Goal: Information Seeking & Learning: Learn about a topic

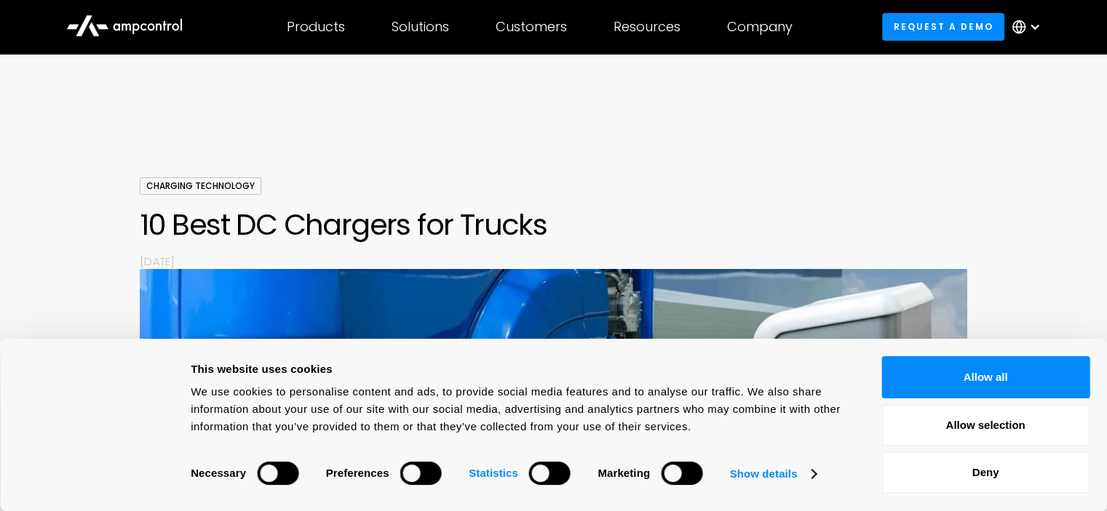
click at [491, 475] on strong "Statistics" at bounding box center [493, 473] width 49 height 12
click at [606, 472] on strong "Marketing" at bounding box center [623, 473] width 52 height 12
click at [912, 424] on button "Allow selection" at bounding box center [985, 425] width 208 height 42
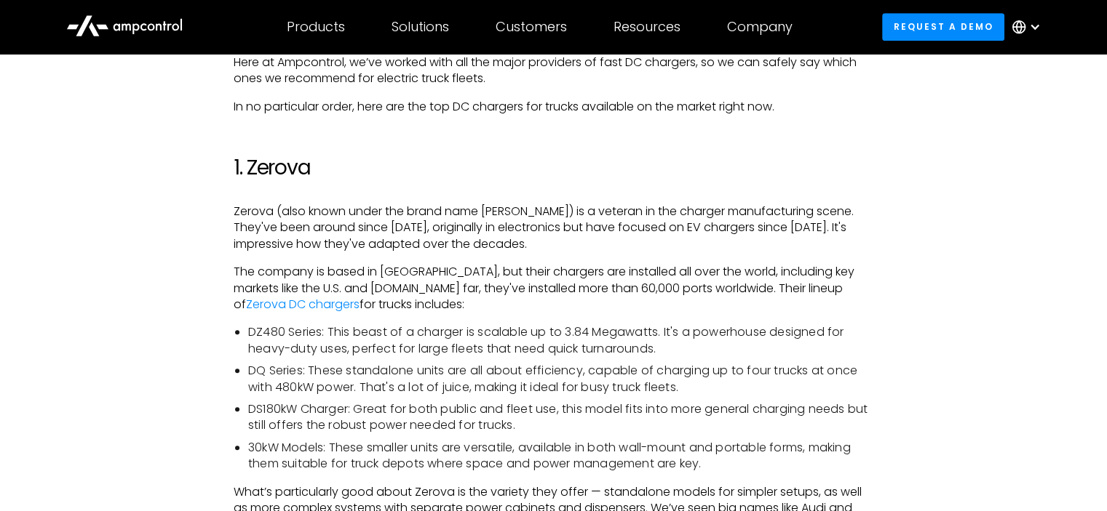
scroll to position [873, 0]
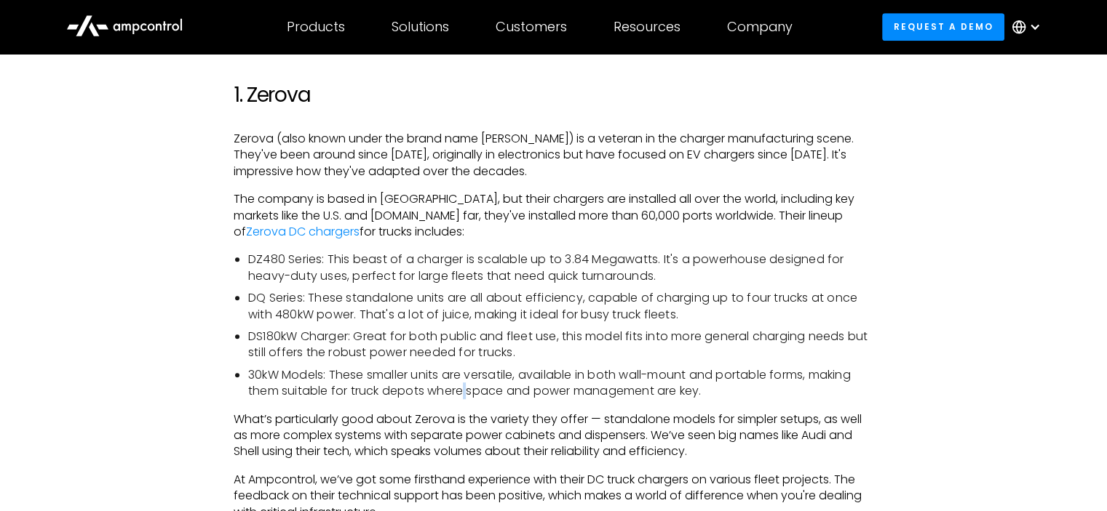
click at [469, 389] on li "30kW Models: These smaller units are versatile, available in both wall-mount an…" at bounding box center [560, 383] width 625 height 33
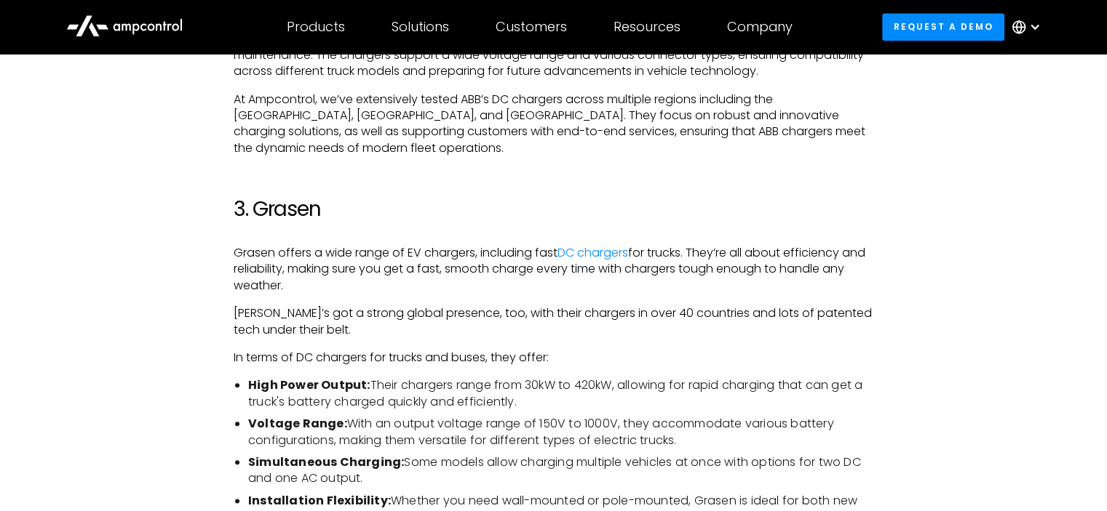
scroll to position [1673, 0]
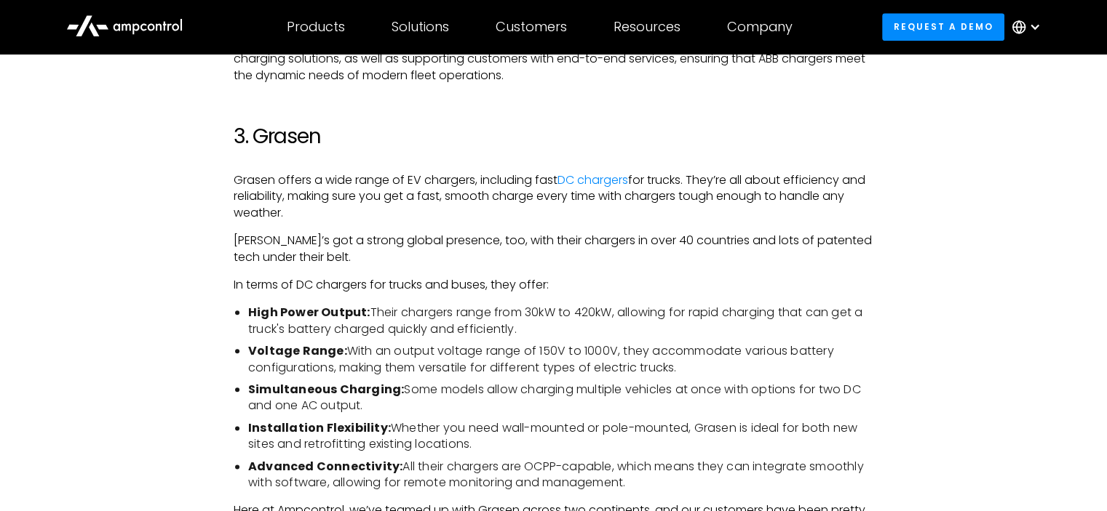
click at [393, 277] on p "In terms of DC chargers for trucks and buses, they offer:" at bounding box center [553, 285] width 639 height 16
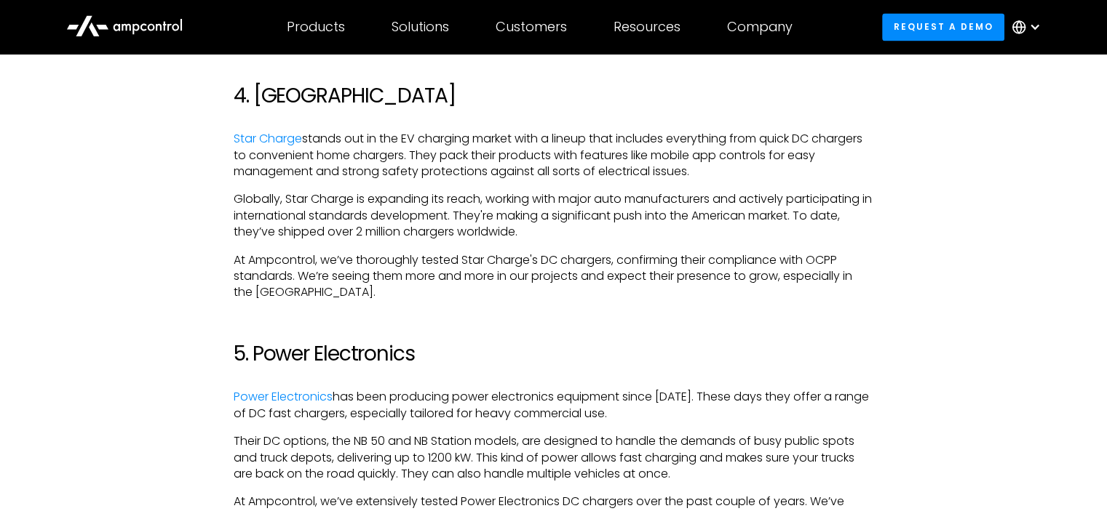
scroll to position [2328, 0]
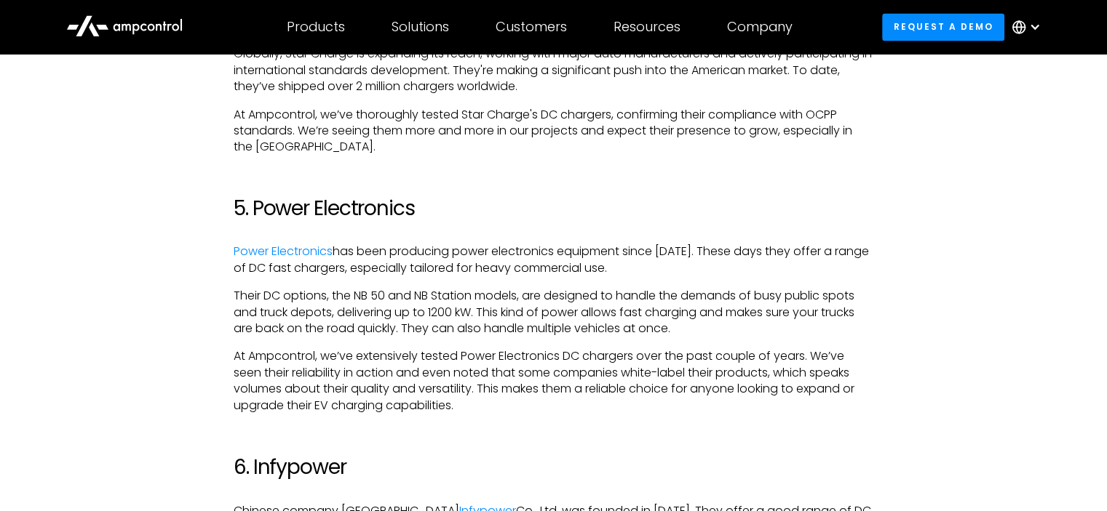
click at [412, 327] on div "When you’re choosing DC chargers for electric trucks, there are dozens of optio…" at bounding box center [553, 487] width 639 height 4011
click at [557, 305] on p "Their DC options, the NB 50 and NB Station models, are designed to handle the d…" at bounding box center [553, 312] width 639 height 49
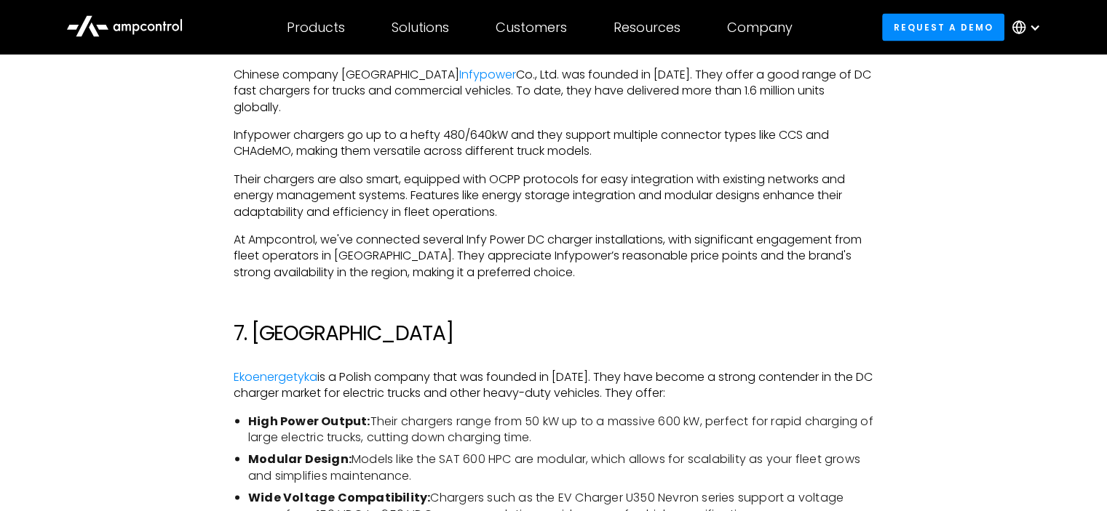
scroll to position [2692, 0]
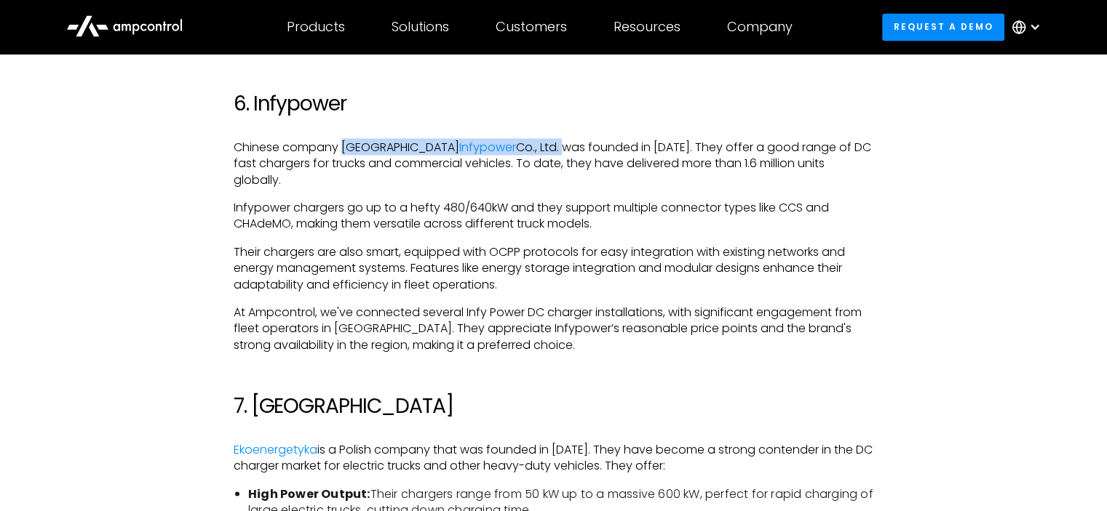
drag, startPoint x: 343, startPoint y: 131, endPoint x: 505, endPoint y: 127, distance: 162.3
click at [505, 139] on p "Chinese company Shenzhen Infypower Co., Ltd. was founded in [DATE]. They offer …" at bounding box center [553, 163] width 639 height 49
copy p "Shenzhen Infypower Co., Ltd."
click at [386, 261] on div "When you’re choosing DC chargers for electric trucks, there are dozens of optio…" at bounding box center [553, 124] width 639 height 4011
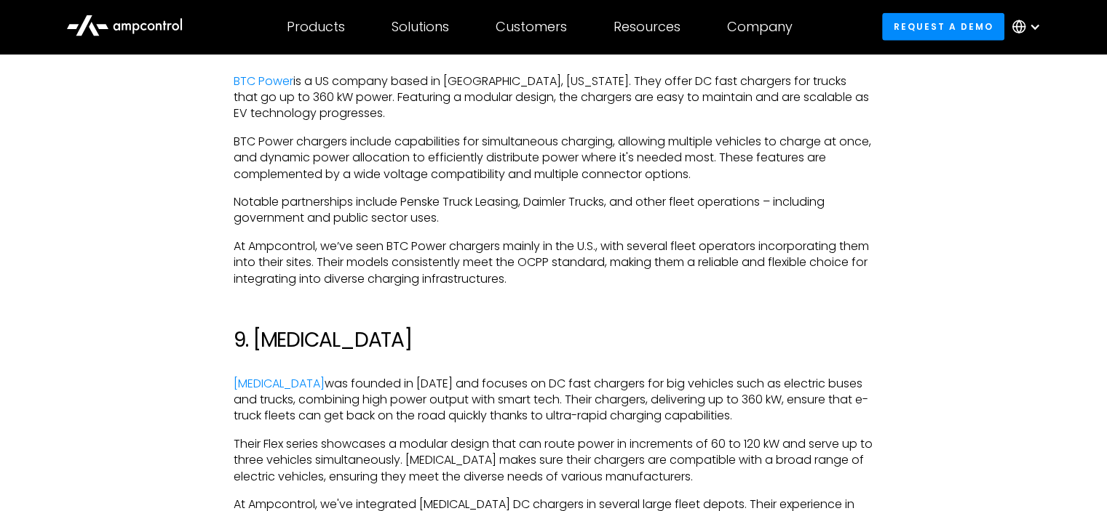
scroll to position [3565, 0]
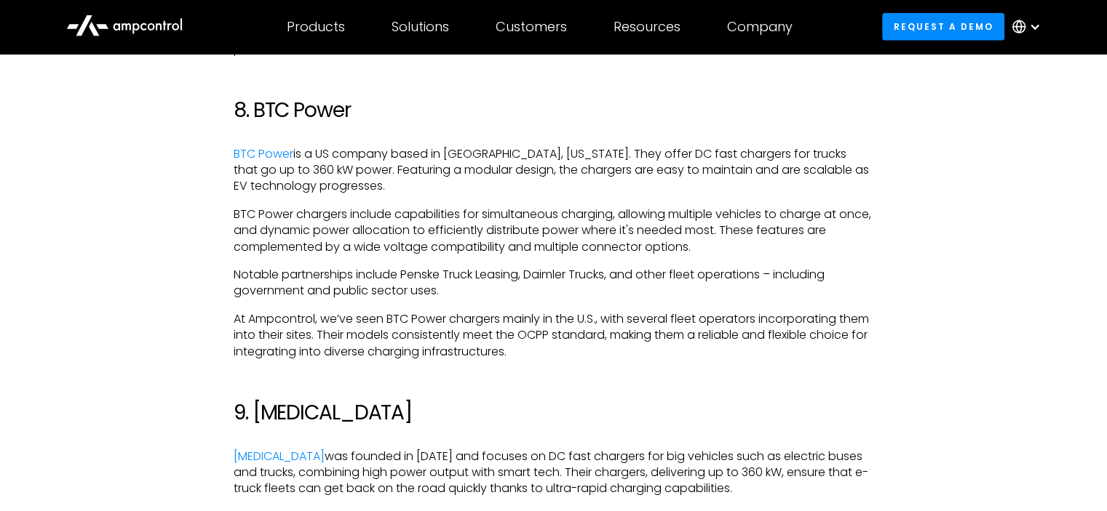
click at [279, 146] on link "BTC Power" at bounding box center [264, 154] width 60 height 17
click at [447, 267] on p "Notable partnerships include Penske Truck Leasing, Daimler Trucks, and other fl…" at bounding box center [553, 283] width 639 height 33
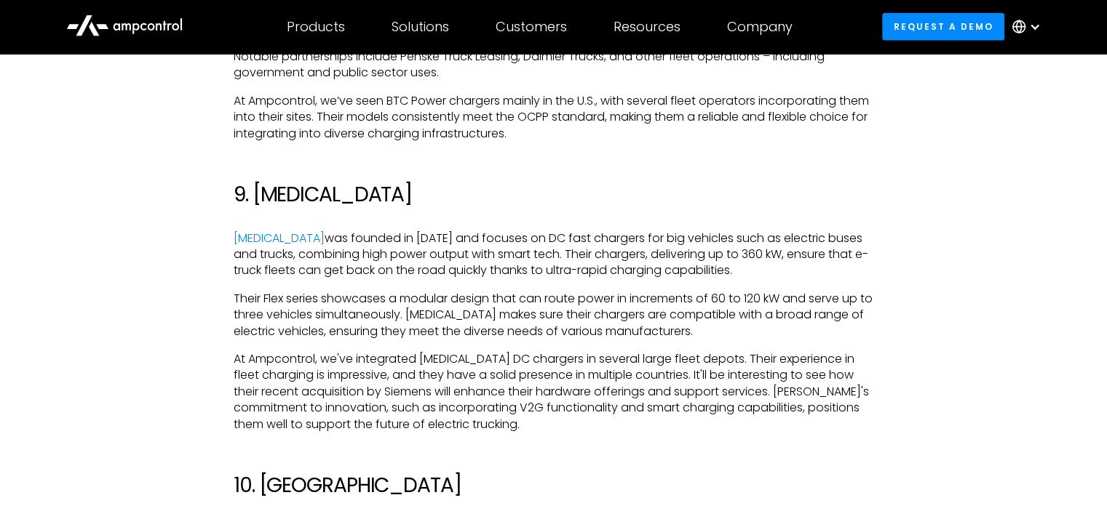
click at [282, 351] on p "At Ampcontrol, we've integrated [MEDICAL_DATA] DC chargers in several large fle…" at bounding box center [553, 391] width 639 height 81
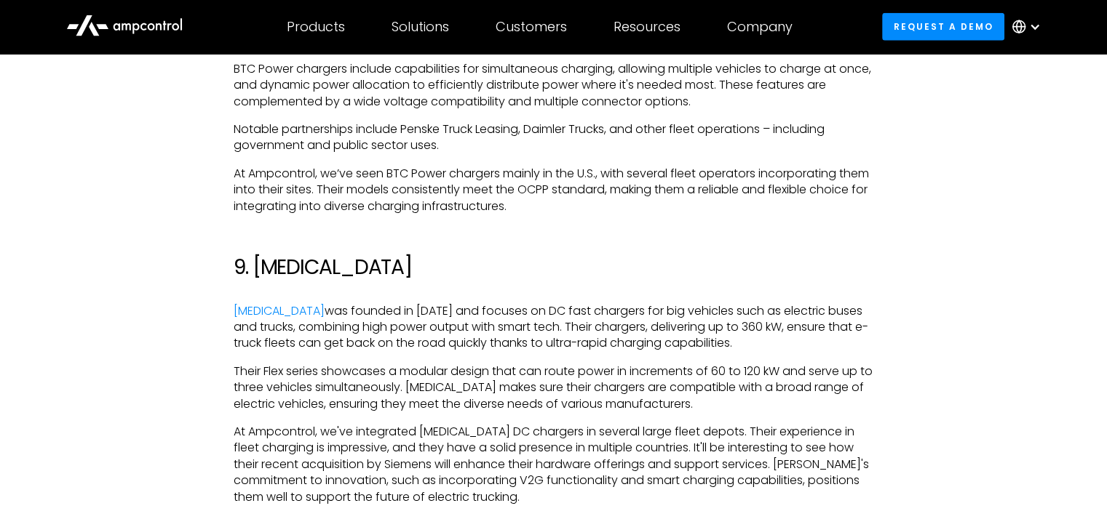
click at [441, 364] on p "Their Flex series showcases a modular design that can route power in increments…" at bounding box center [553, 388] width 639 height 49
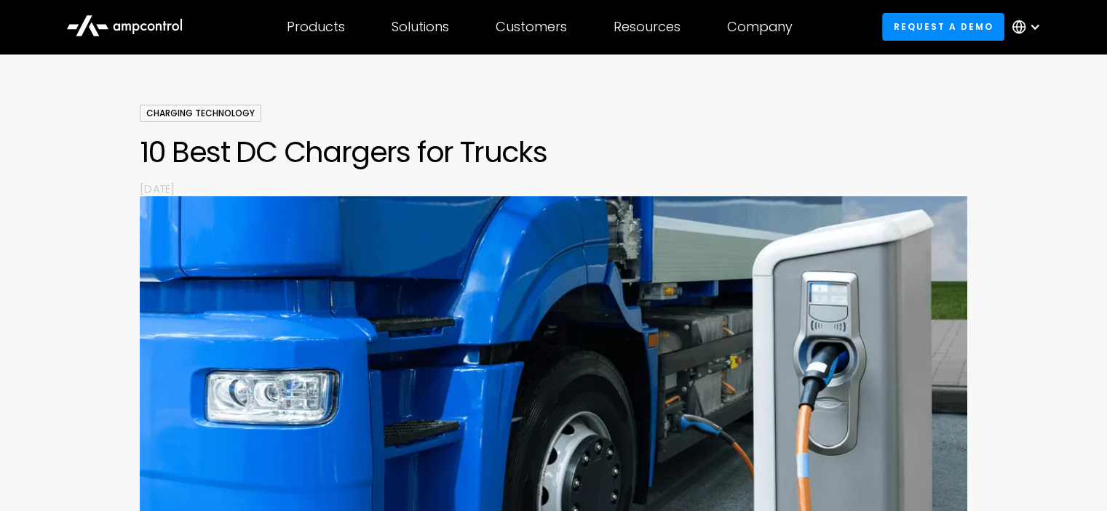
scroll to position [0, 0]
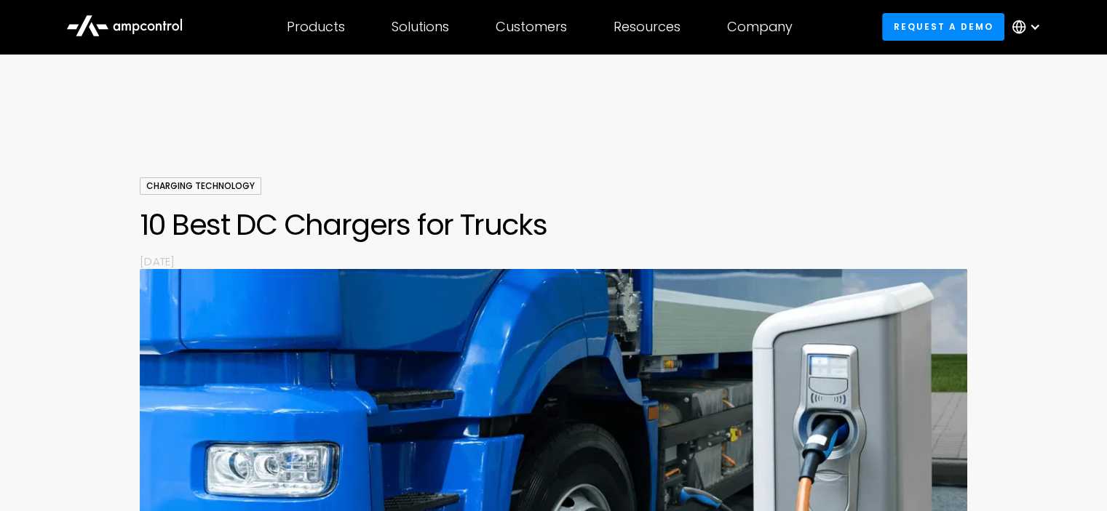
click at [214, 188] on div "Charging Technology" at bounding box center [200, 186] width 121 height 17
click at [212, 191] on div "Charging Technology" at bounding box center [200, 186] width 121 height 17
click at [92, 415] on div "Charging Technology 10 Best DC Chargers for Trucks By [DATE]" at bounding box center [553, 440] width 1107 height 524
